Goal: Task Accomplishment & Management: Manage account settings

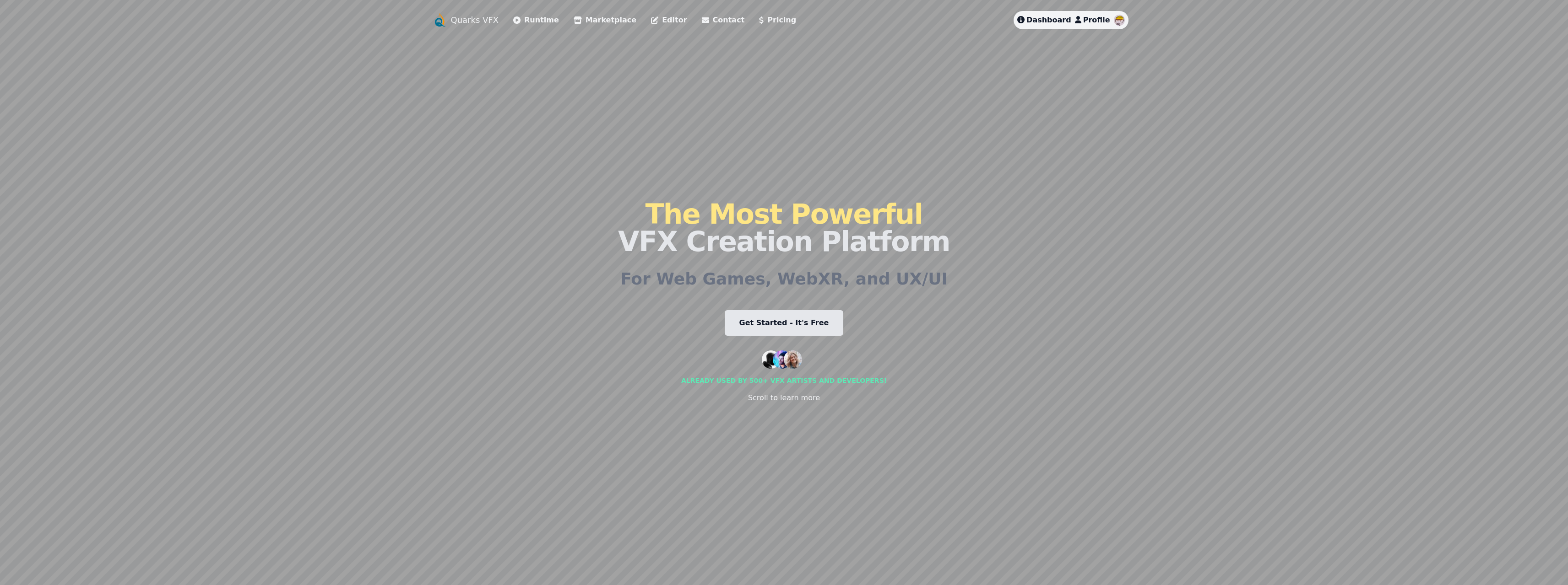
click at [1098, 20] on span "Profile" at bounding box center [1096, 20] width 27 height 9
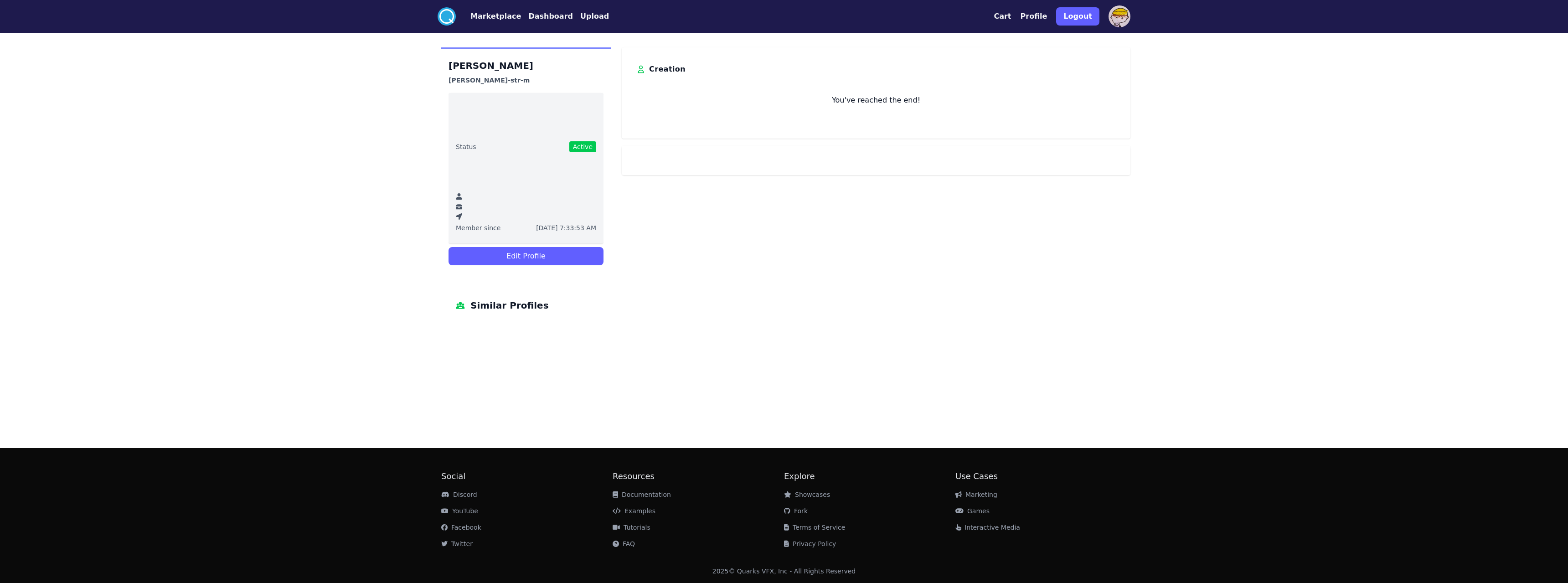
click at [509, 258] on button "Edit Profile" at bounding box center [526, 256] width 155 height 18
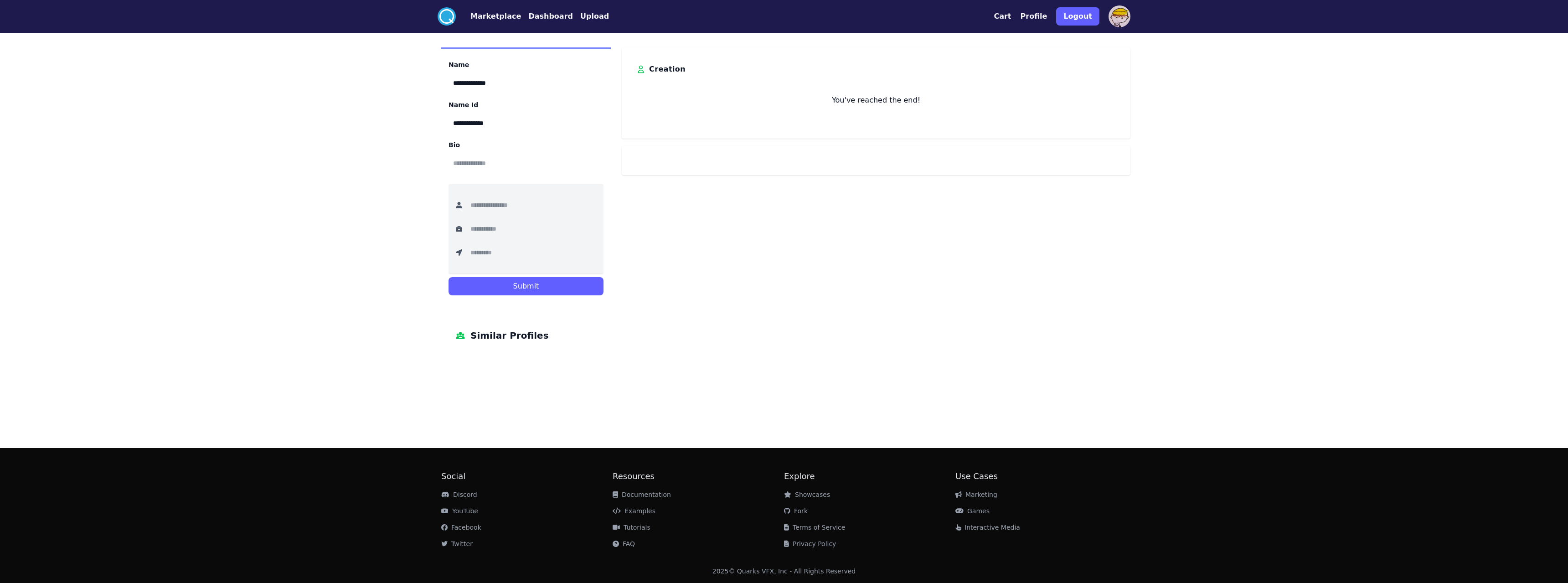
click at [1045, 16] on button "Profile" at bounding box center [1034, 16] width 27 height 11
click at [1011, 18] on button "Cart" at bounding box center [1002, 16] width 18 height 11
click at [1107, 16] on div "Cart Profile Logout" at bounding box center [1062, 16] width 137 height 25
click at [1127, 16] on img at bounding box center [1119, 16] width 22 height 22
click at [443, 306] on div "**********" at bounding box center [526, 177] width 170 height 259
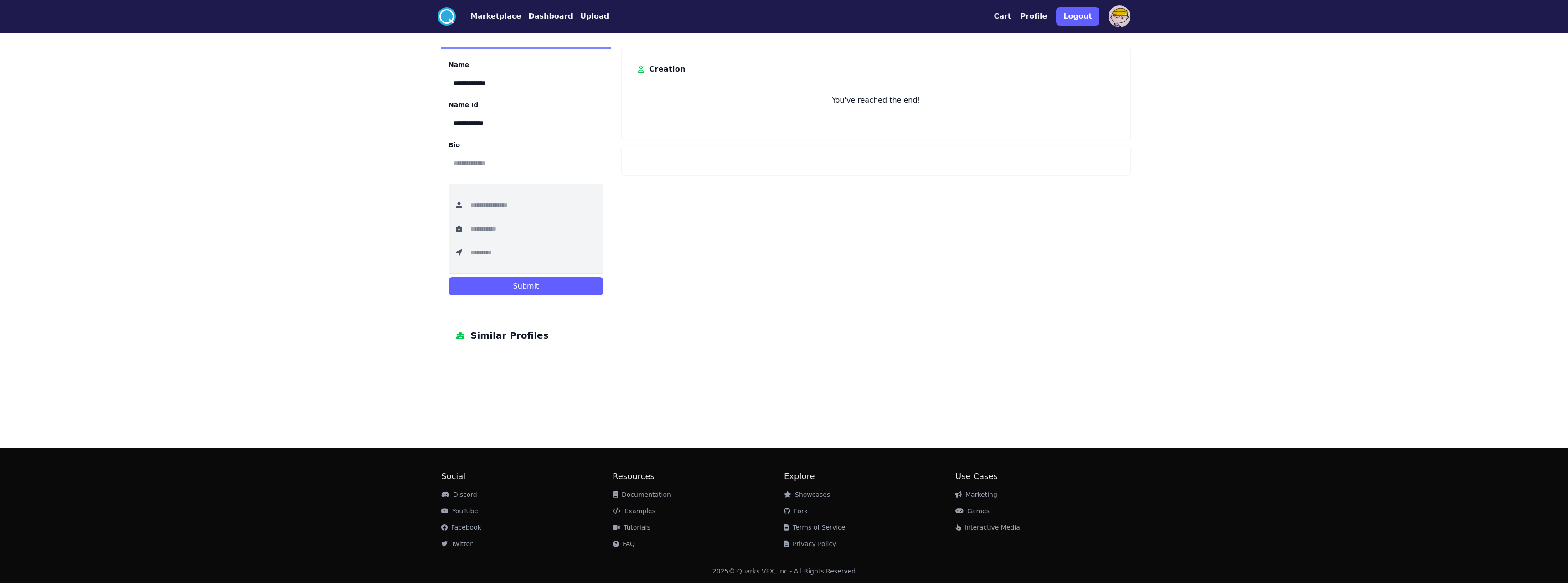
click at [304, 299] on div "**********" at bounding box center [784, 292] width 1568 height 583
drag, startPoint x: 892, startPoint y: 416, endPoint x: 874, endPoint y: 282, distance: 135.2
click at [500, 18] on button "Marketplace" at bounding box center [495, 16] width 50 height 11
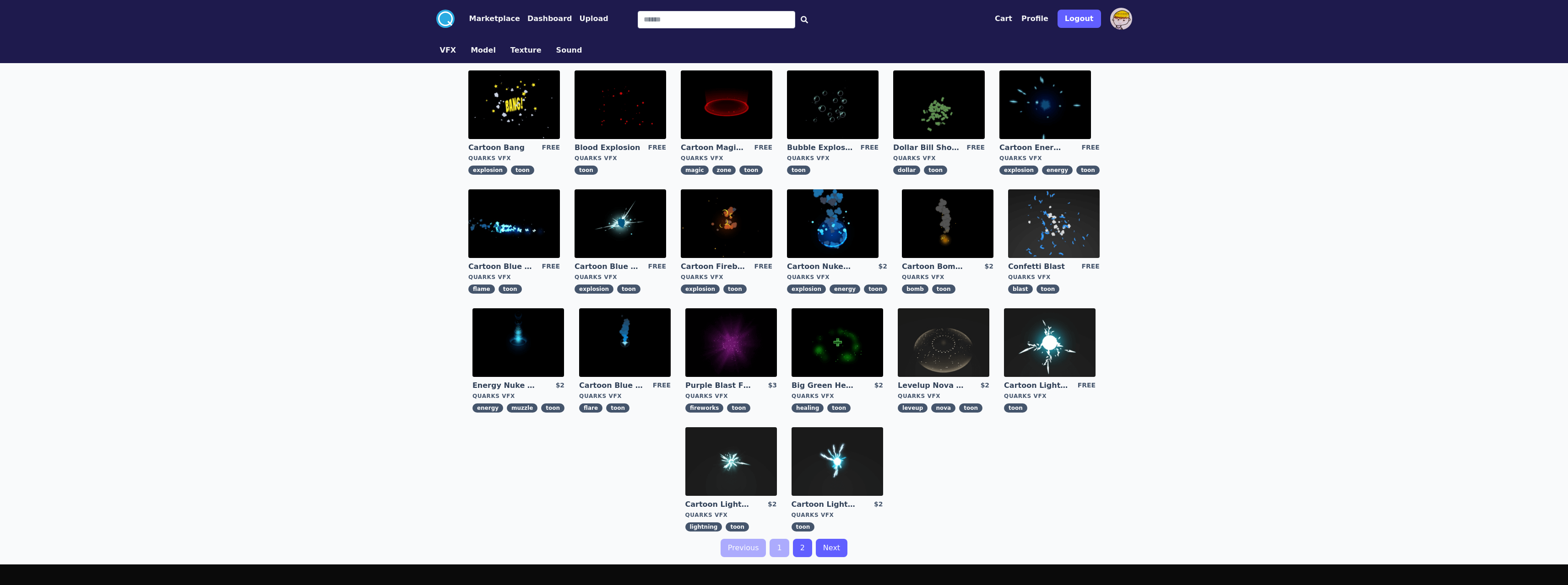
click at [531, 18] on button "Dashboard" at bounding box center [550, 18] width 45 height 11
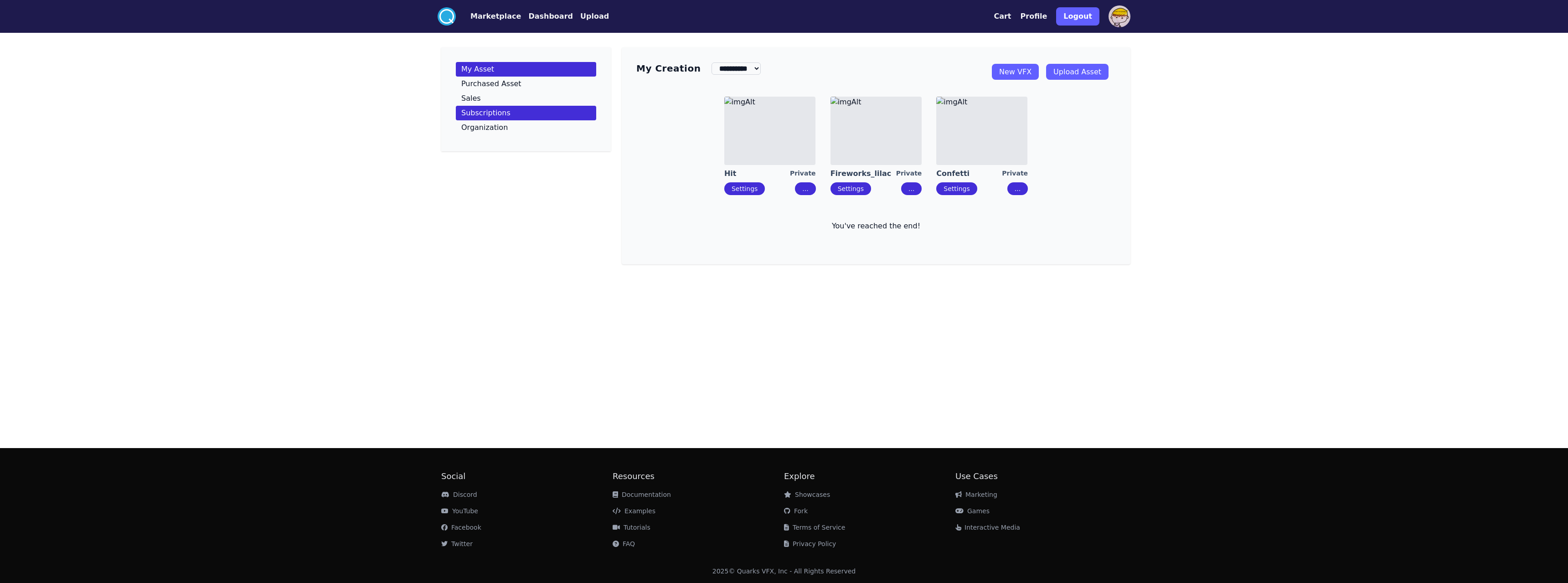
click at [510, 114] on link "Subscriptions" at bounding box center [526, 113] width 140 height 14
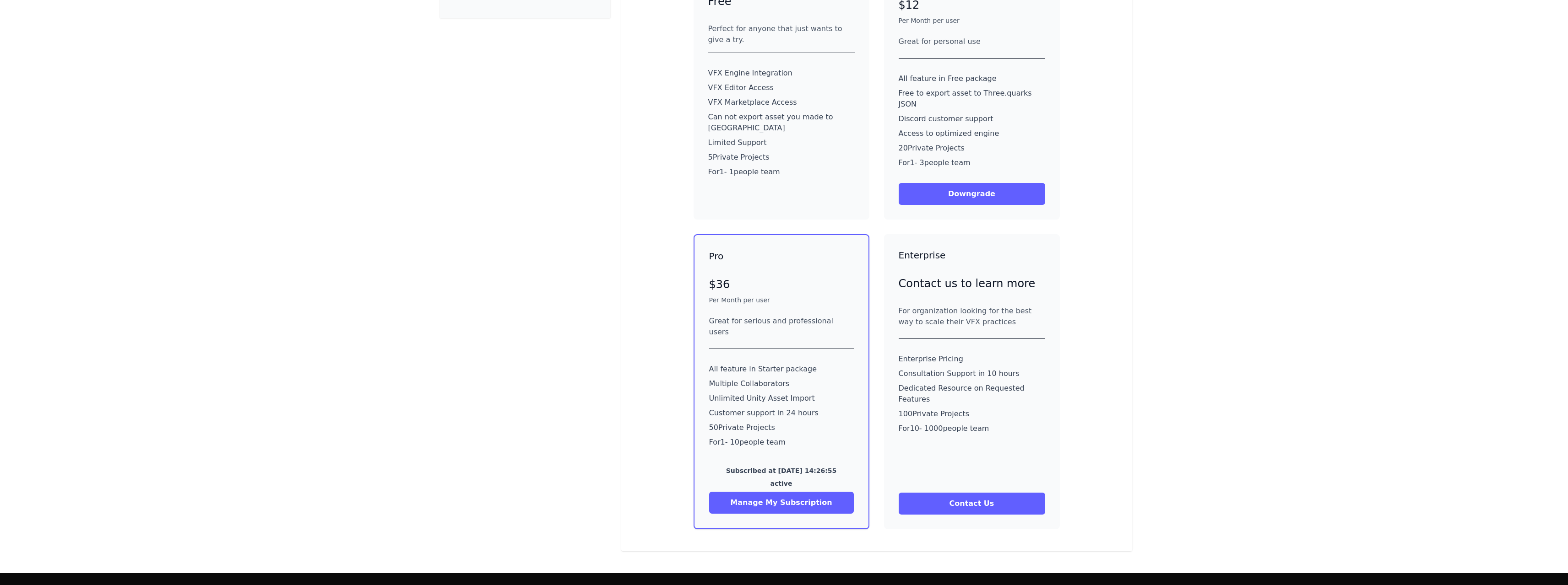
drag, startPoint x: 405, startPoint y: 246, endPoint x: 405, endPoint y: 292, distance: 46.0
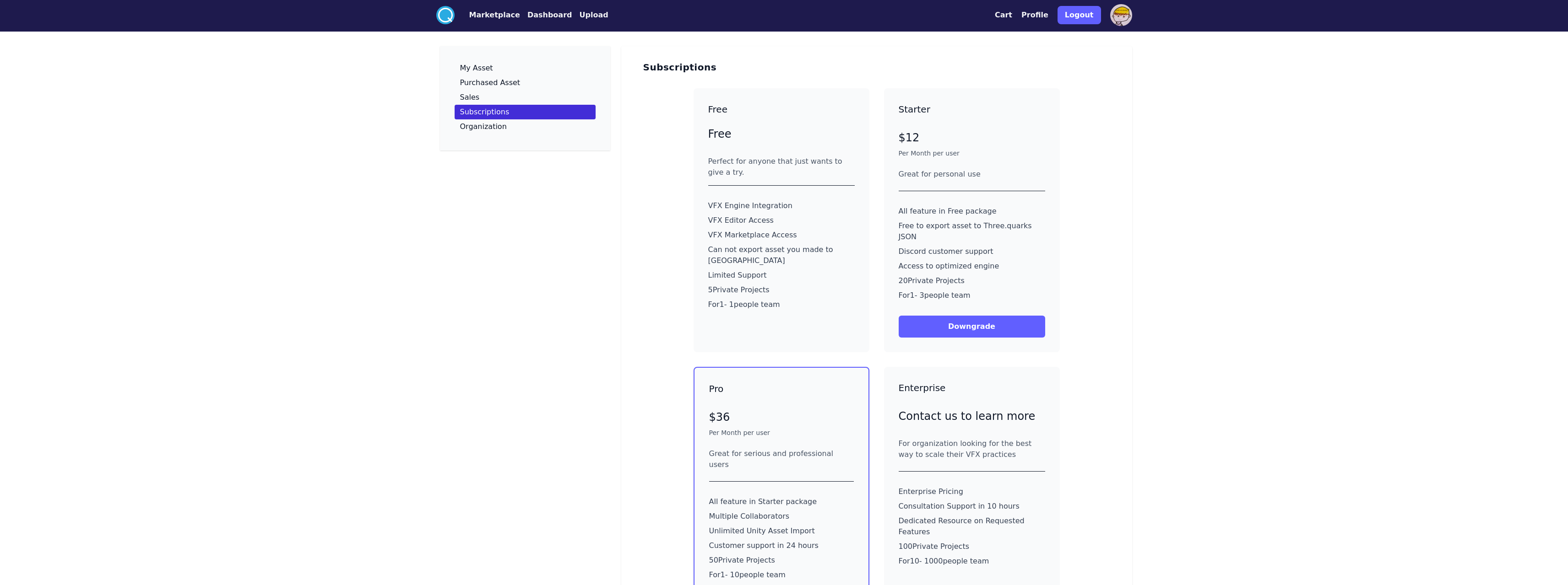
drag, startPoint x: 403, startPoint y: 283, endPoint x: 401, endPoint y: 231, distance: 52.0
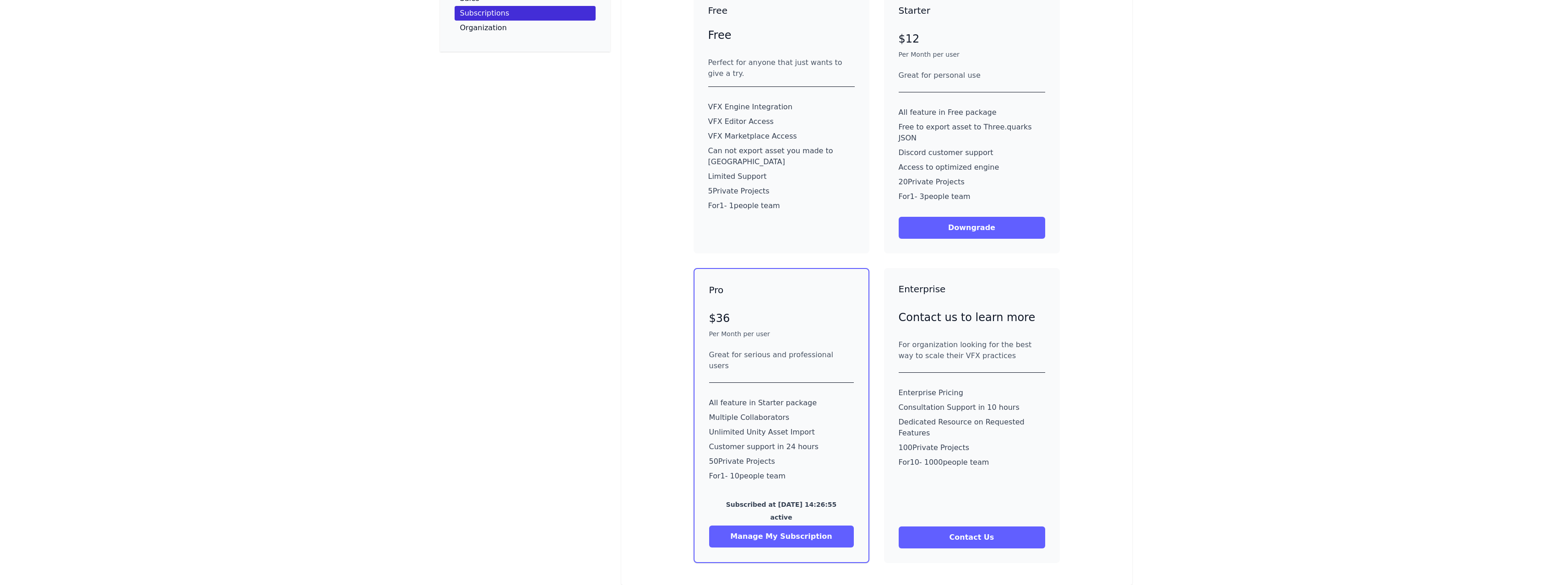
drag, startPoint x: 401, startPoint y: 231, endPoint x: 398, endPoint y: 289, distance: 58.1
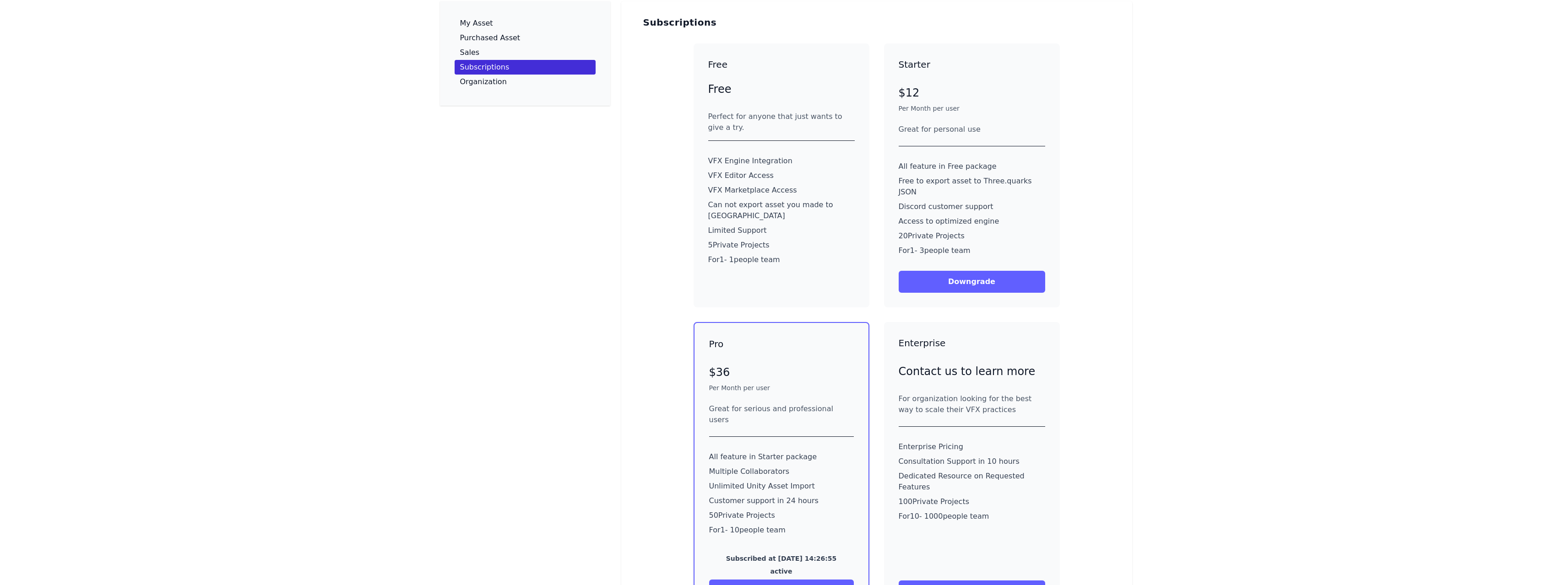
drag, startPoint x: 396, startPoint y: 287, endPoint x: 393, endPoint y: 262, distance: 25.2
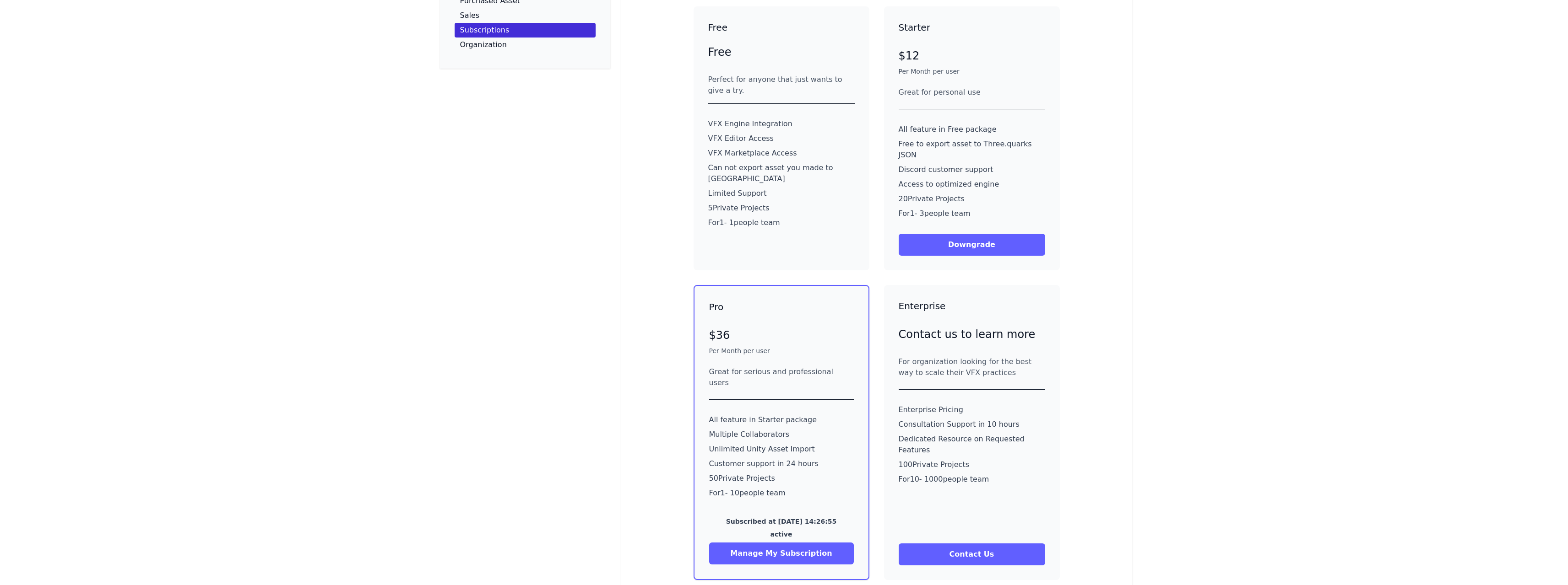
drag, startPoint x: 393, startPoint y: 262, endPoint x: 392, endPoint y: 296, distance: 34.0
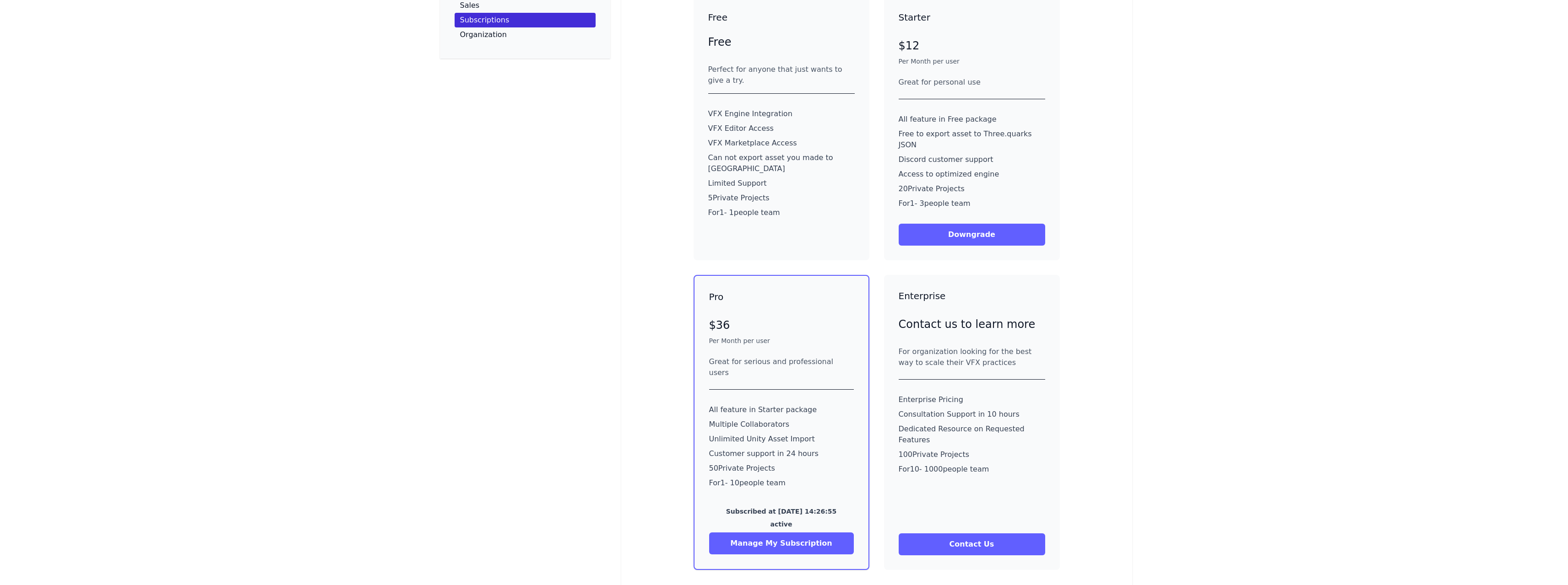
click at [766, 533] on button "Manage My Subscription" at bounding box center [781, 543] width 144 height 22
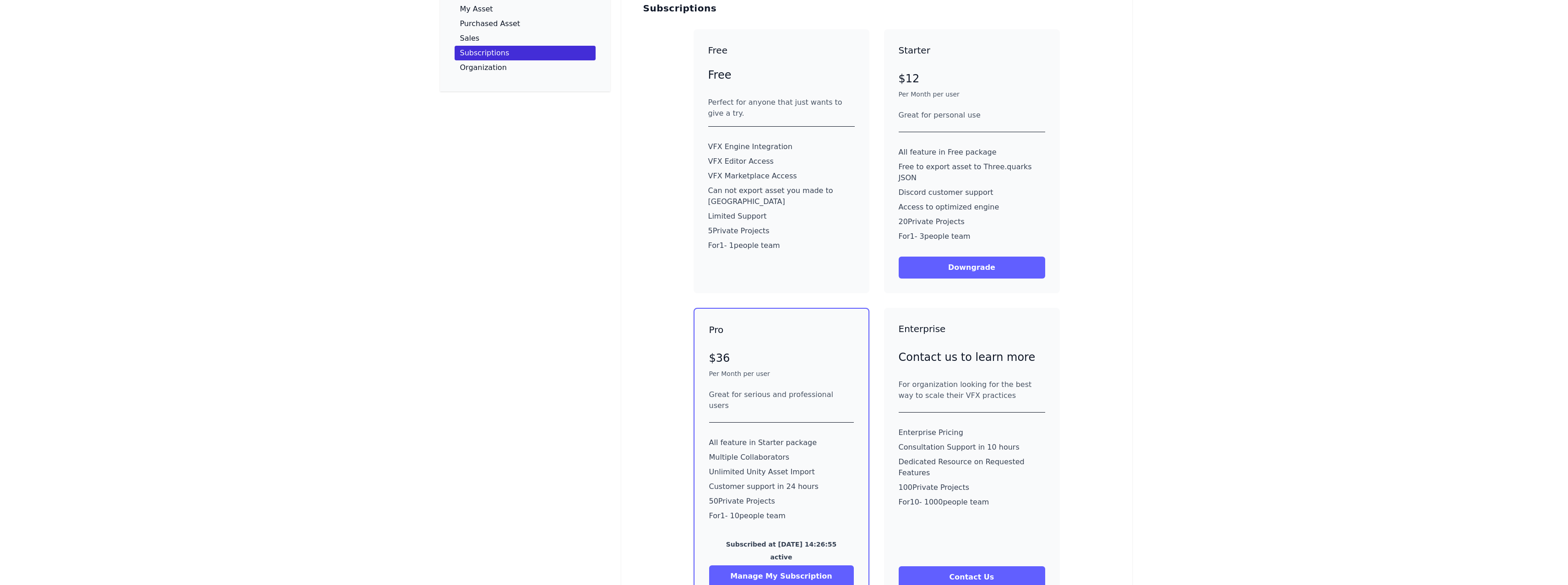
scroll to position [0, 0]
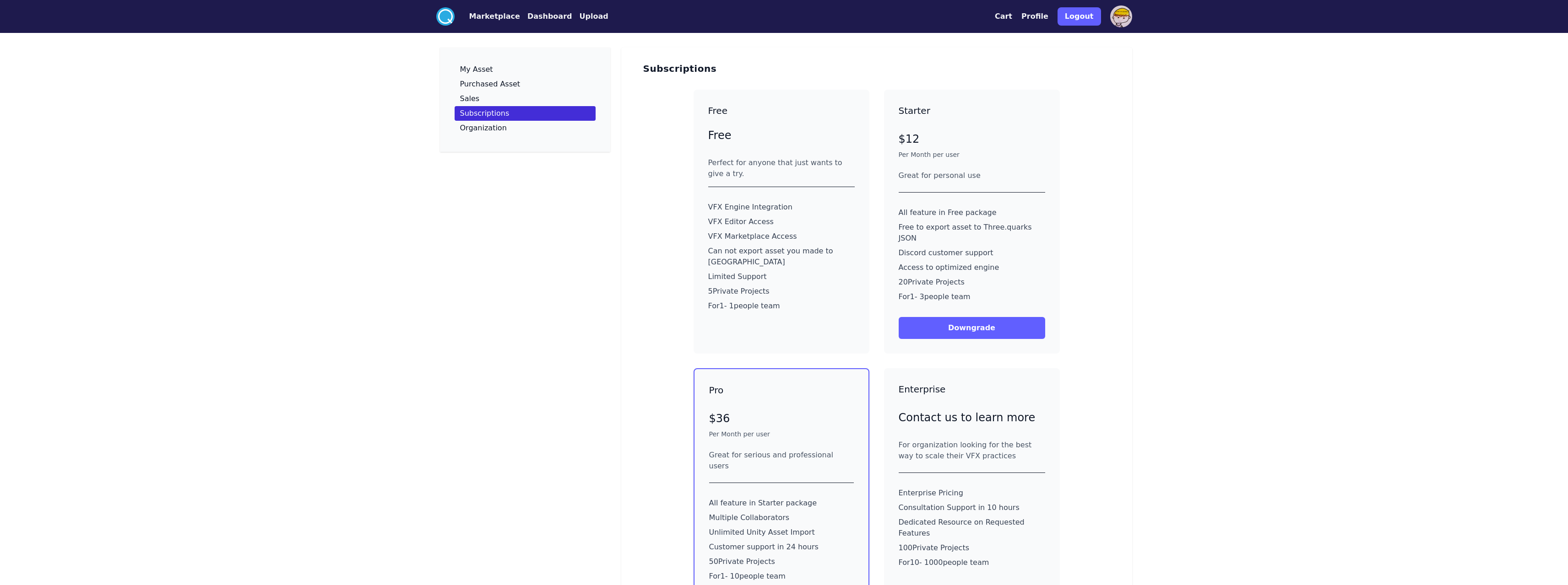
drag, startPoint x: 453, startPoint y: 178, endPoint x: 430, endPoint y: 78, distance: 102.6
click at [527, 18] on button "Dashboard" at bounding box center [550, 16] width 45 height 11
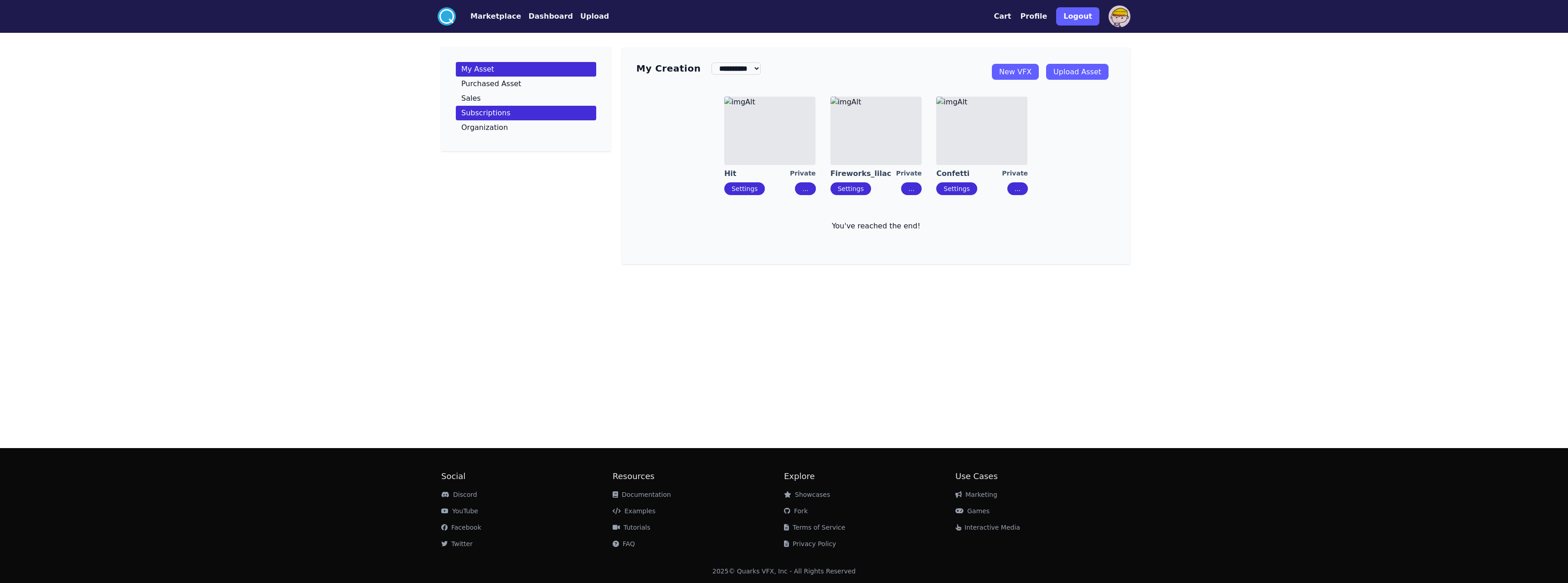
click at [490, 114] on p "Subscriptions" at bounding box center [485, 112] width 49 height 7
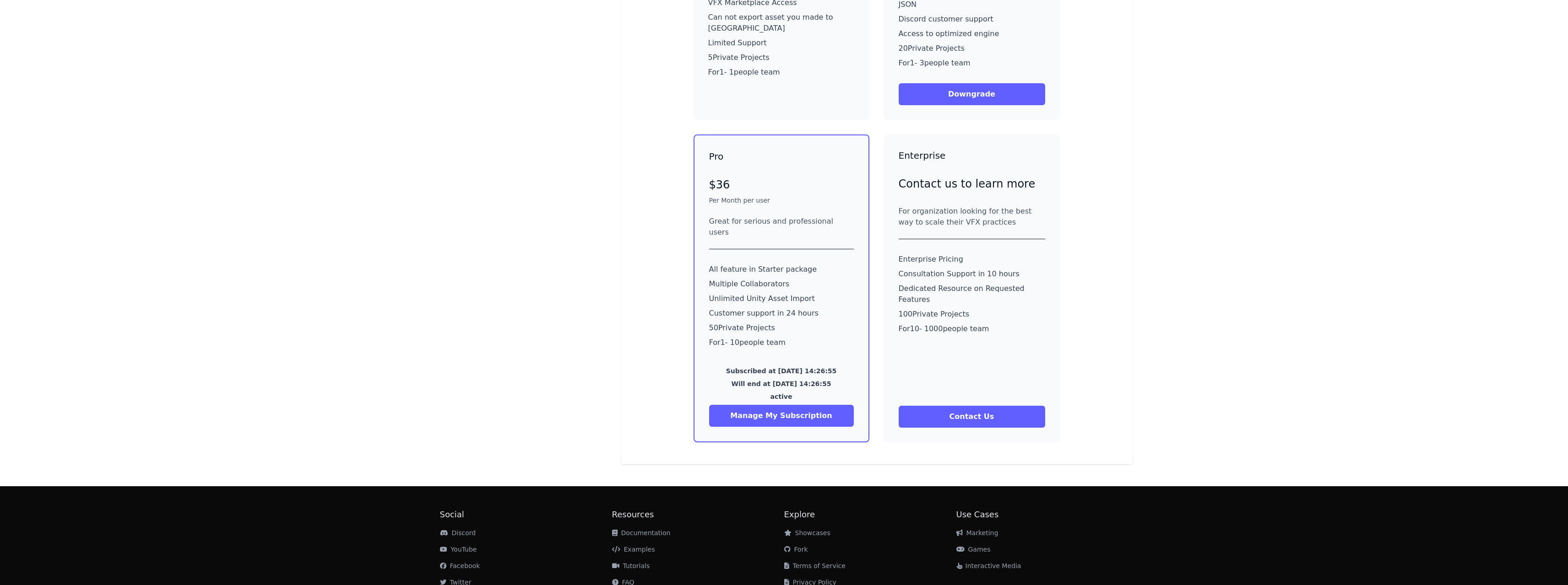
scroll to position [150, 0]
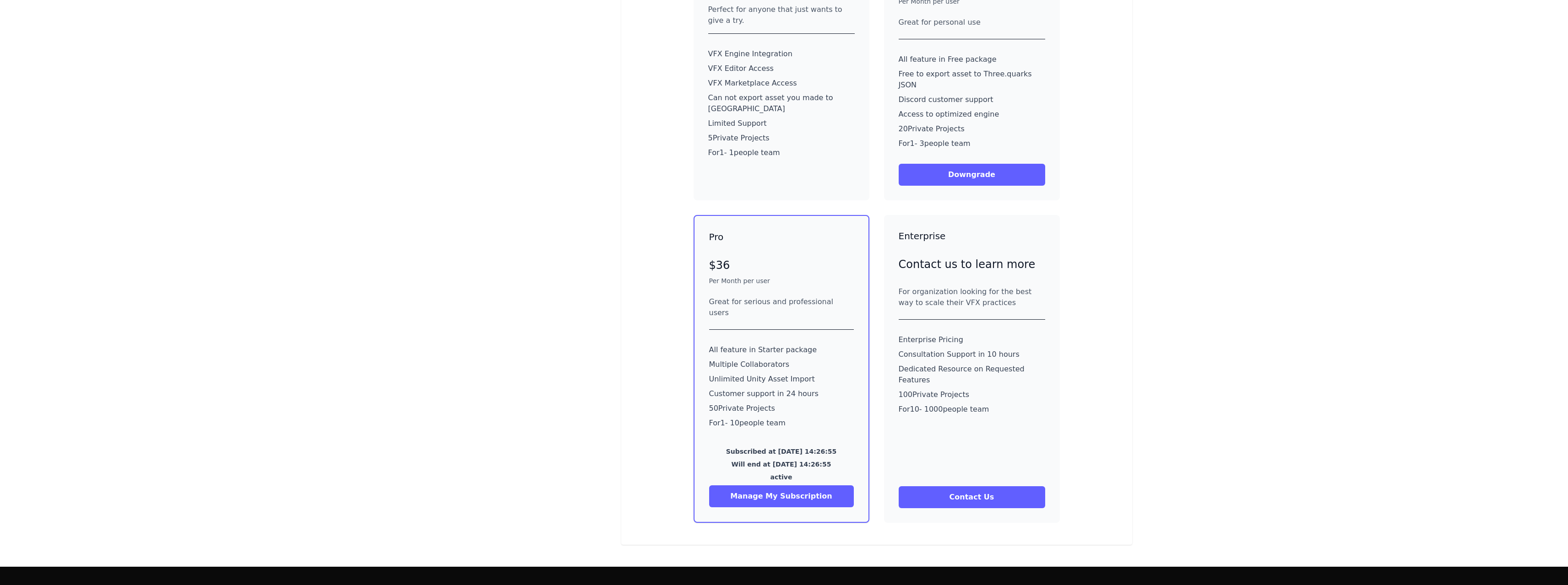
drag, startPoint x: 411, startPoint y: 298, endPoint x: 409, endPoint y: 245, distance: 53.0
